Goal: Check status: Check status

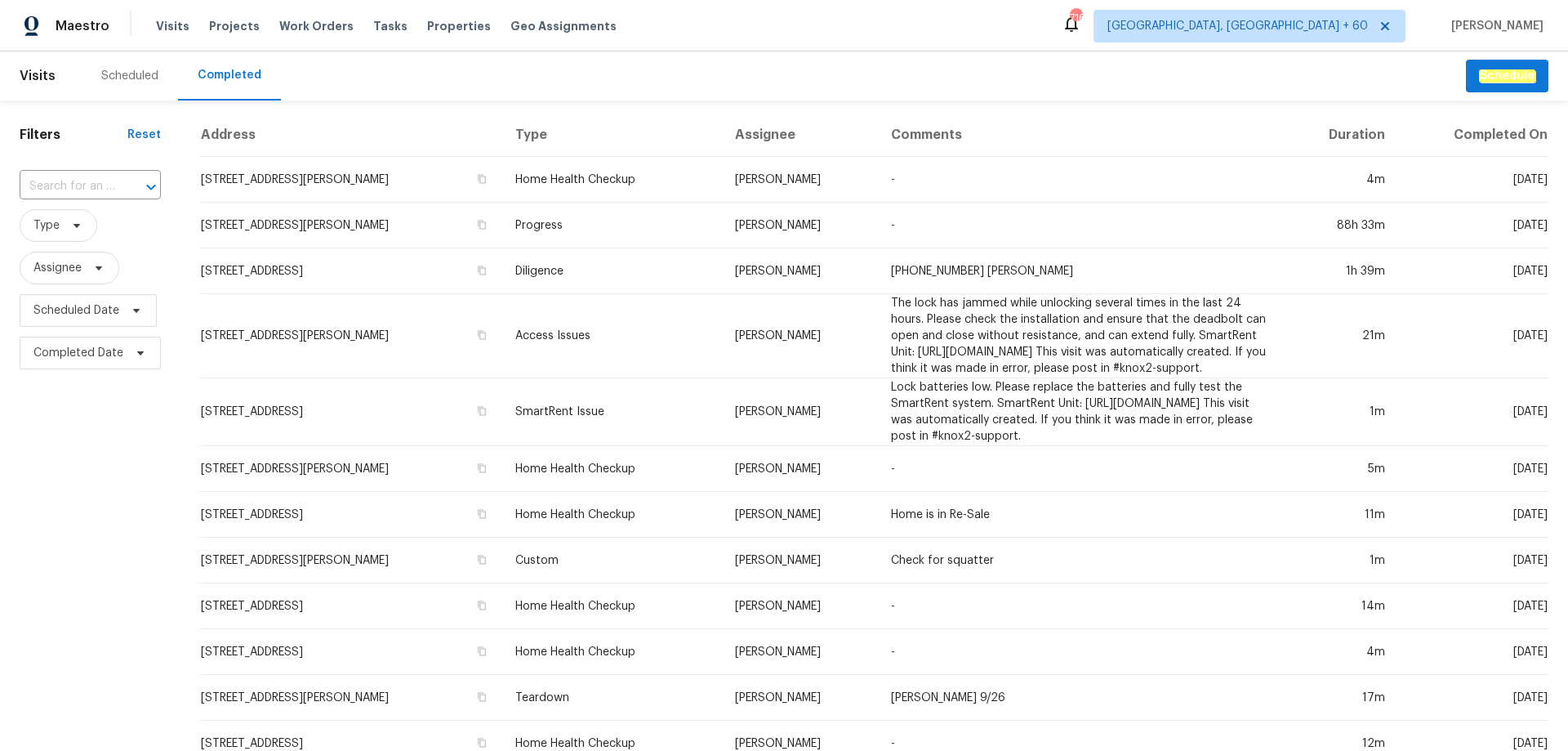
click at [56, 169] on div "​" at bounding box center [91, 187] width 141 height 35
click at [61, 179] on input "text" at bounding box center [67, 187] width 95 height 25
paste input "[STREET_ADDRESS][PERSON_NAME][PERSON_NAME]"
type input "[STREET_ADDRESS][PERSON_NAME][PERSON_NAME]"
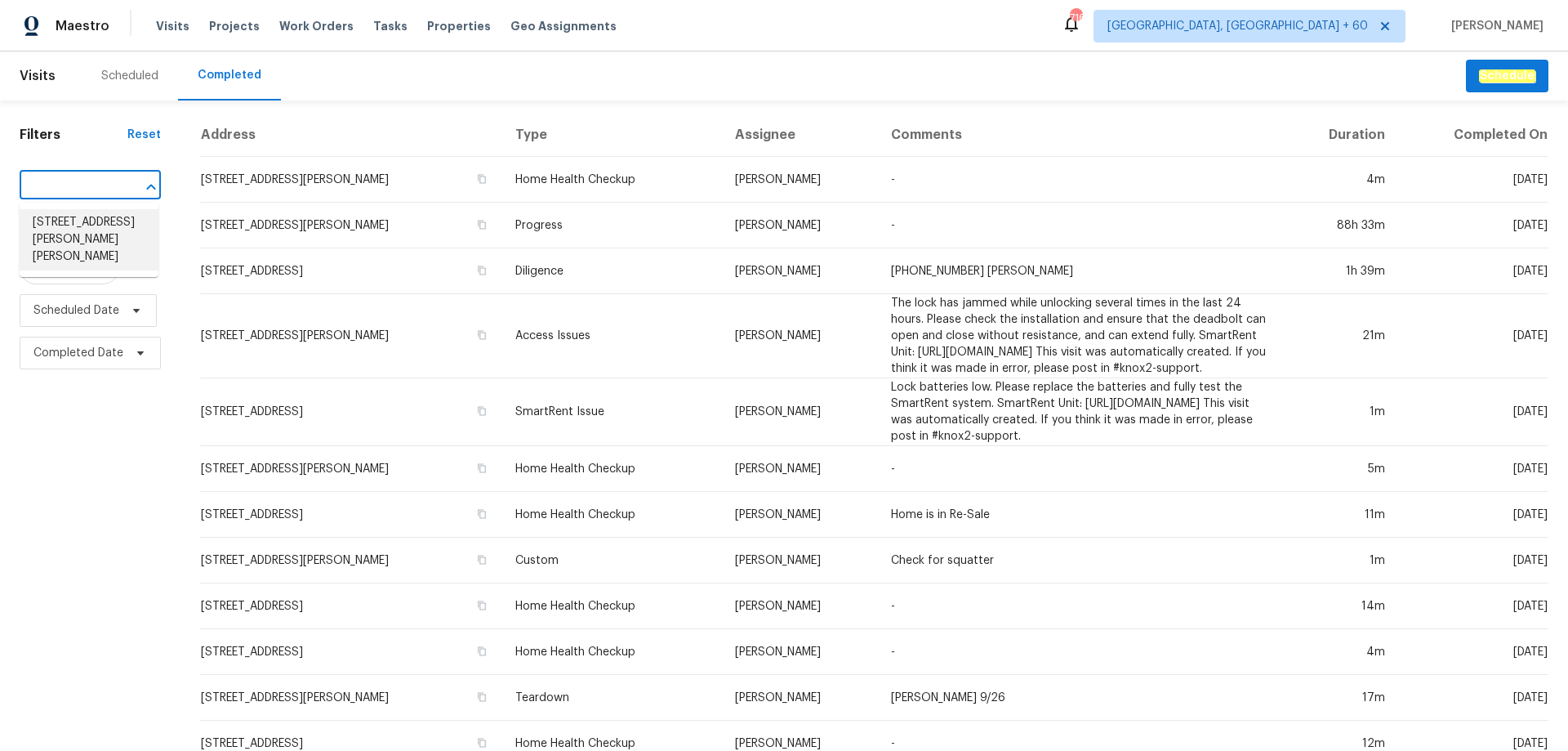
click at [71, 236] on li "[STREET_ADDRESS][PERSON_NAME][PERSON_NAME]" at bounding box center [89, 240] width 139 height 62
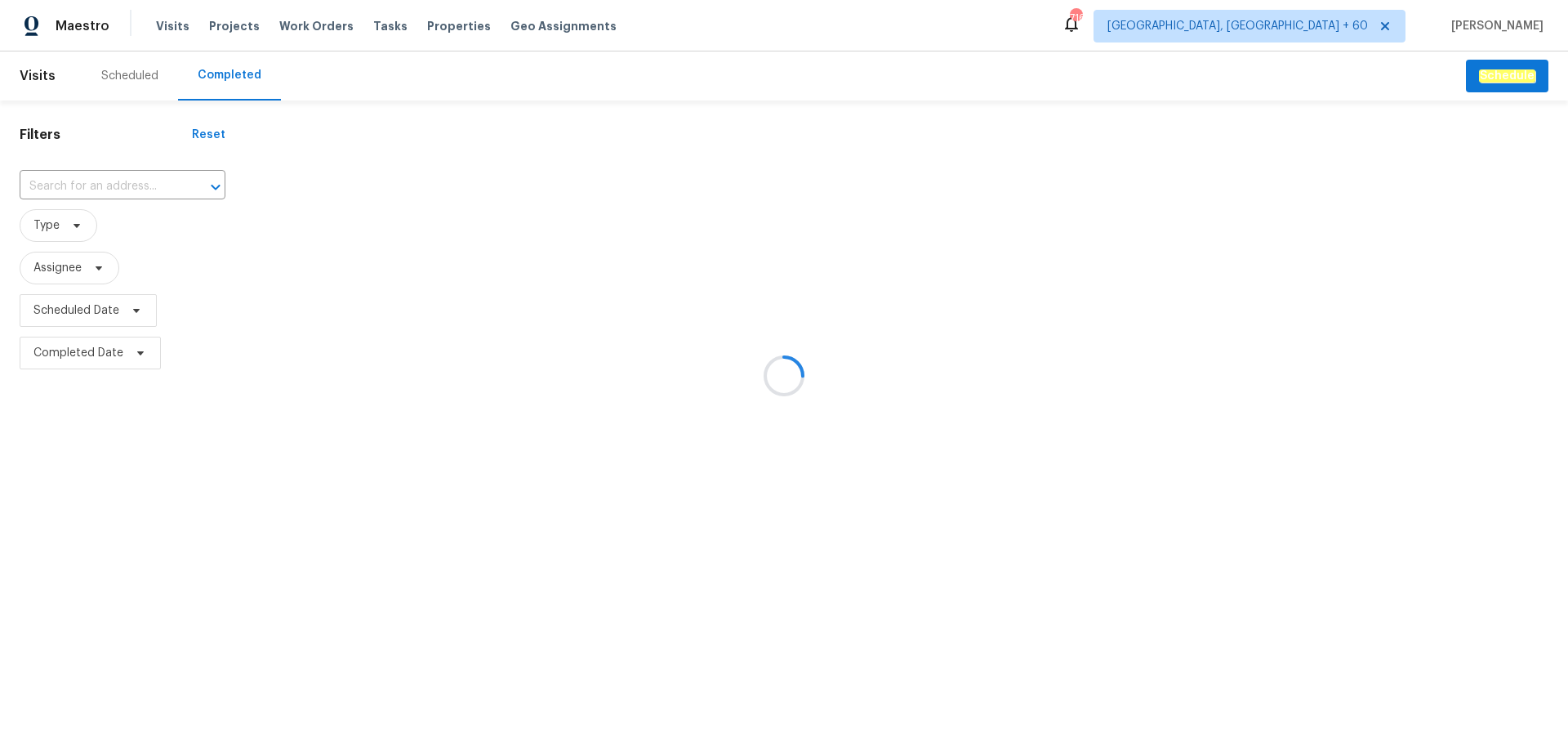
type input "[STREET_ADDRESS][PERSON_NAME][PERSON_NAME]"
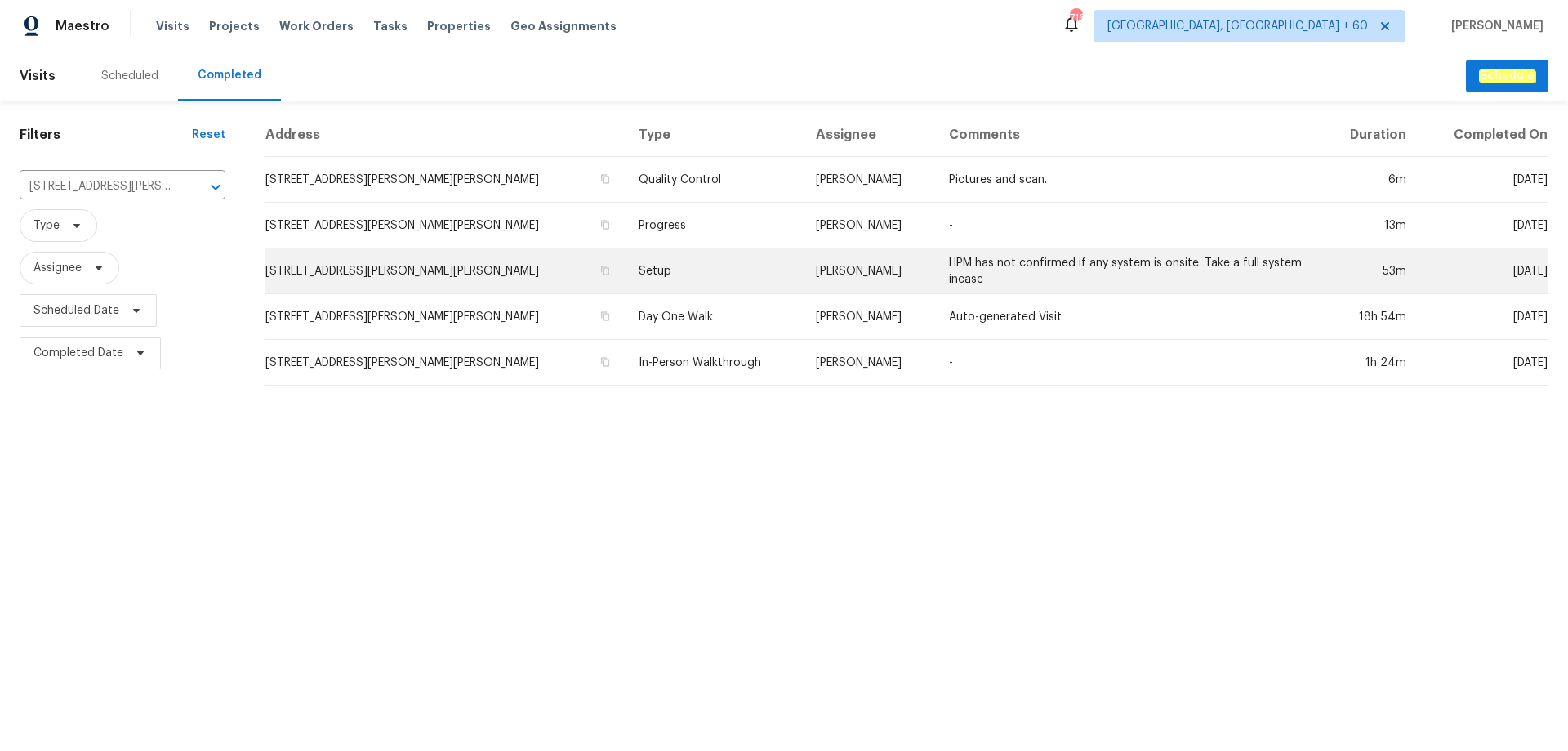
click at [626, 264] on td "Setup" at bounding box center [715, 271] width 178 height 45
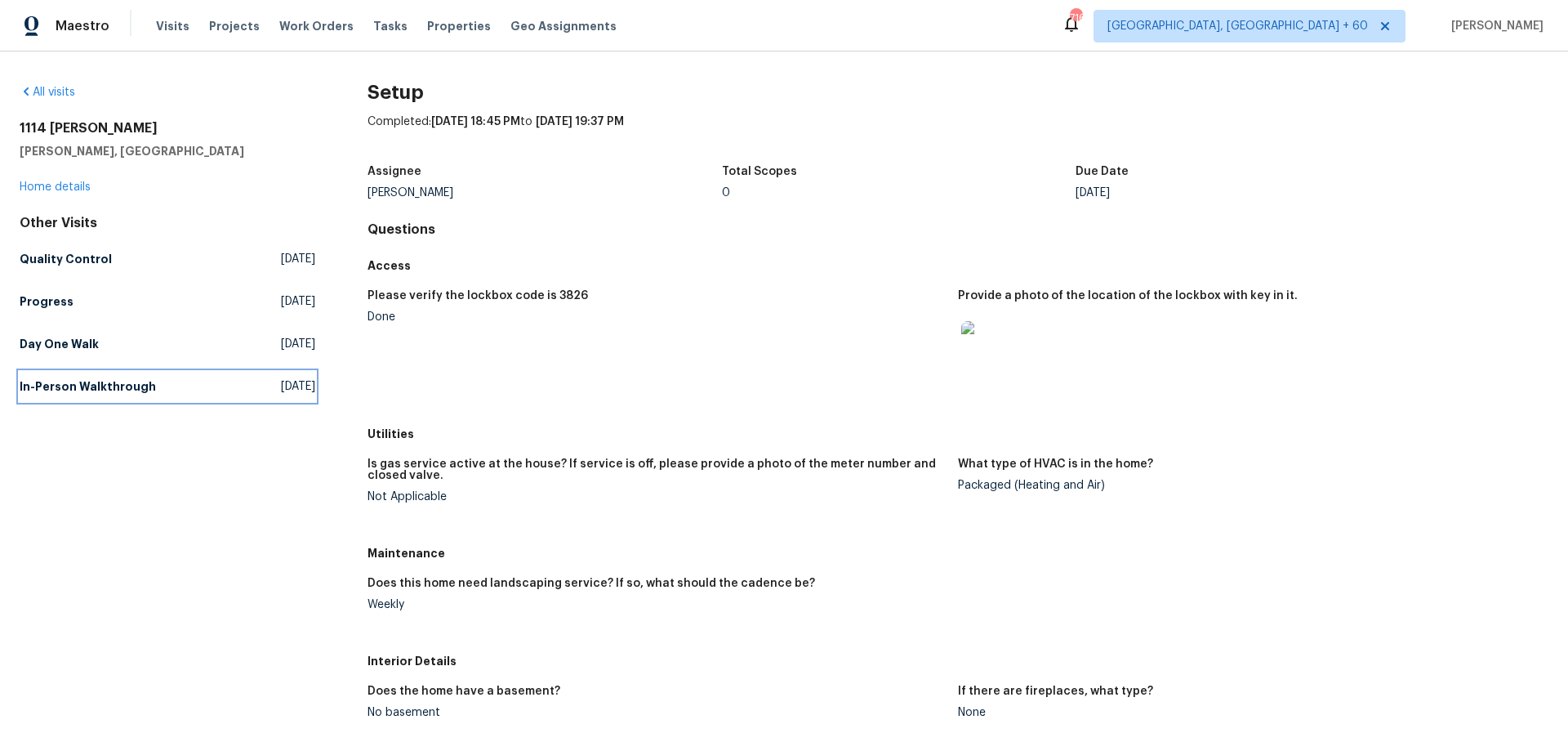
click at [71, 374] on link "In-Person Walkthrough [DATE]" at bounding box center [168, 386] width 295 height 29
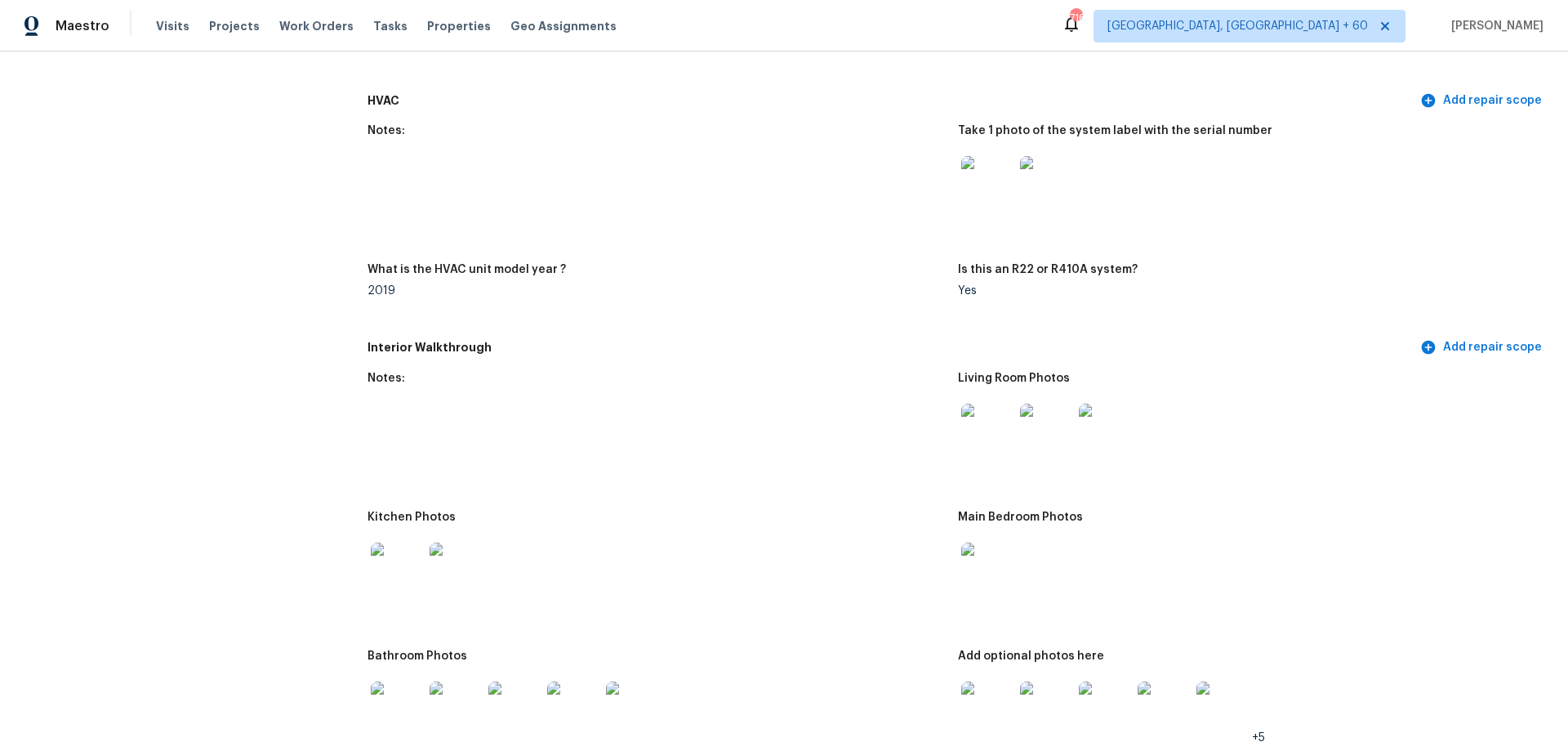
scroll to position [1552, 0]
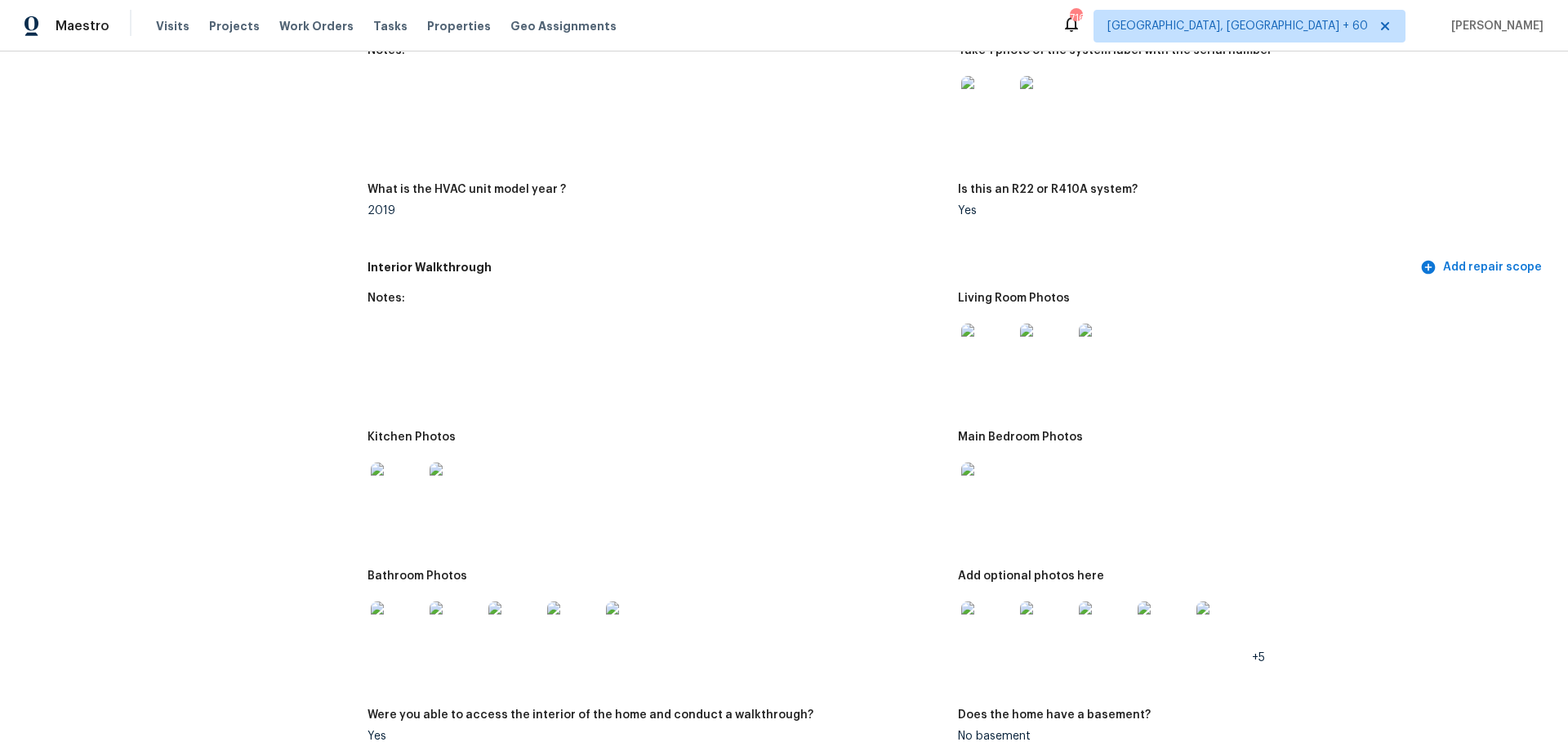
click at [980, 352] on img at bounding box center [987, 350] width 53 height 53
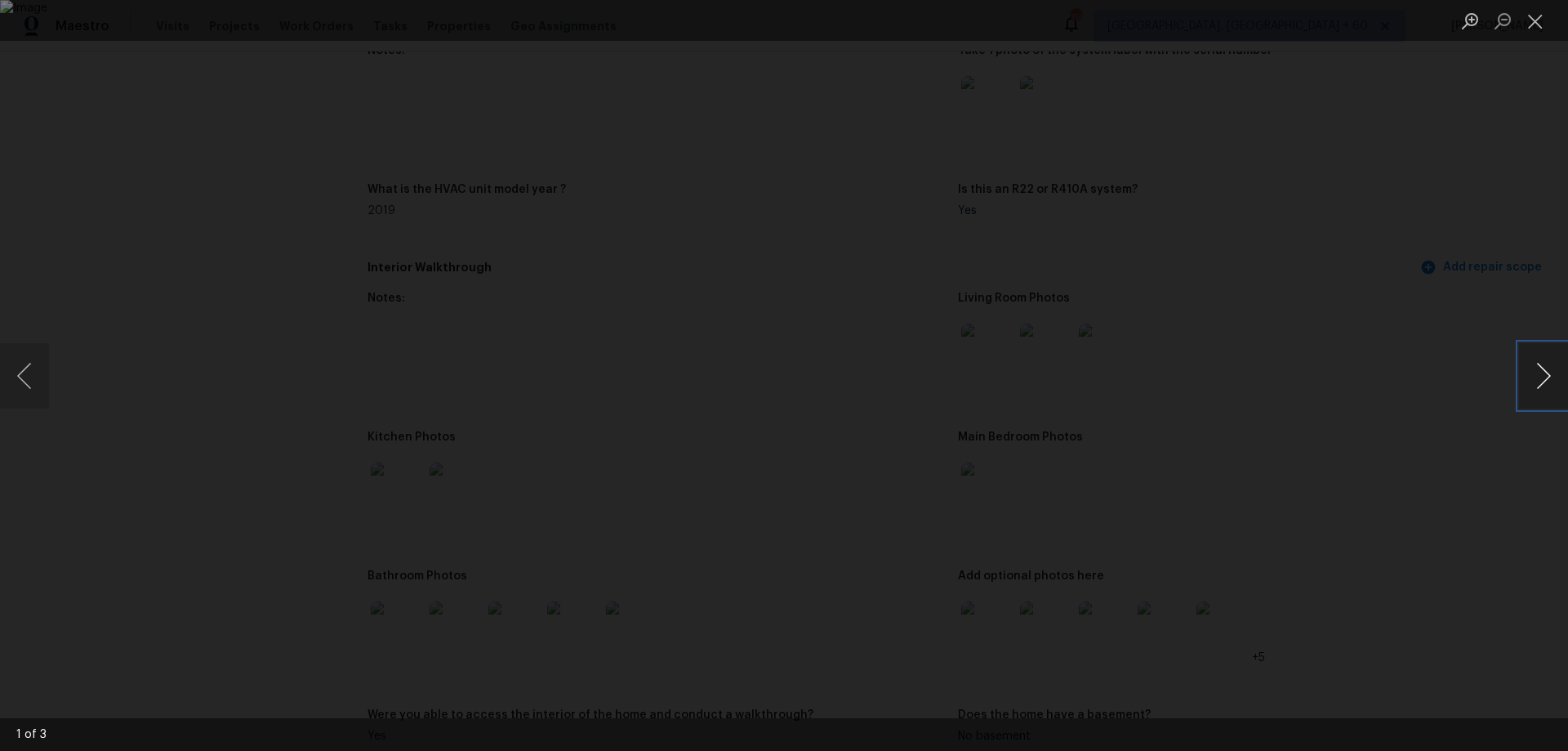
click at [1529, 375] on button "Next image" at bounding box center [1544, 376] width 49 height 65
